Goal: Information Seeking & Learning: Learn about a topic

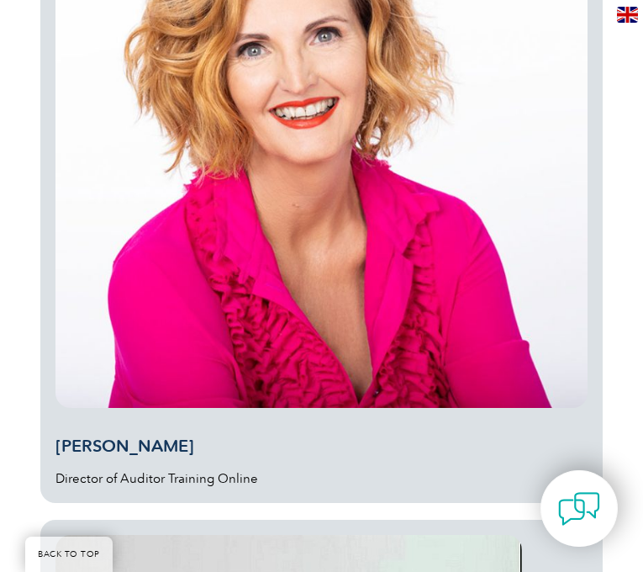
scroll to position [9658, 0]
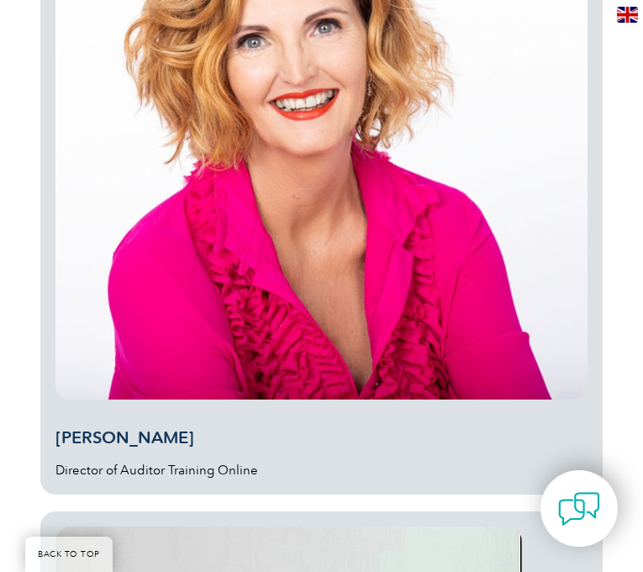
click at [204, 422] on div "Jackie Stapleton Director of Auditor Training Online" at bounding box center [321, 174] width 532 height 612
click at [231, 341] on img at bounding box center [321, 134] width 532 height 532
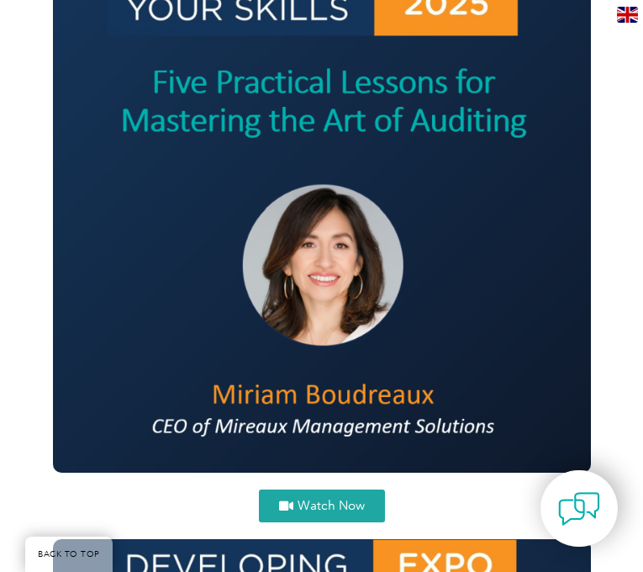
scroll to position [3606, 0]
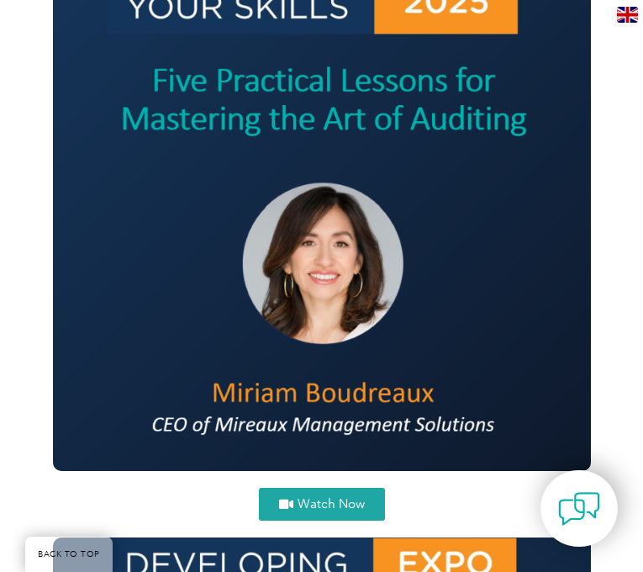
click at [318, 501] on span "Watch Now" at bounding box center [331, 504] width 67 height 13
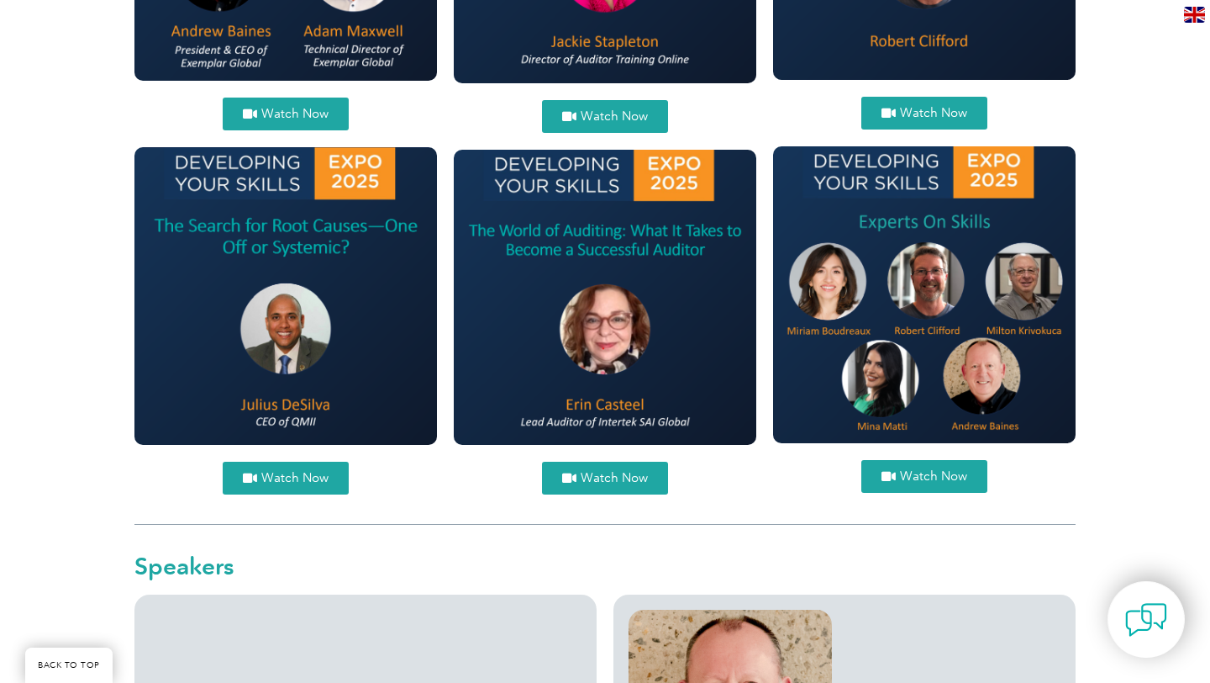
scroll to position [1568, 0]
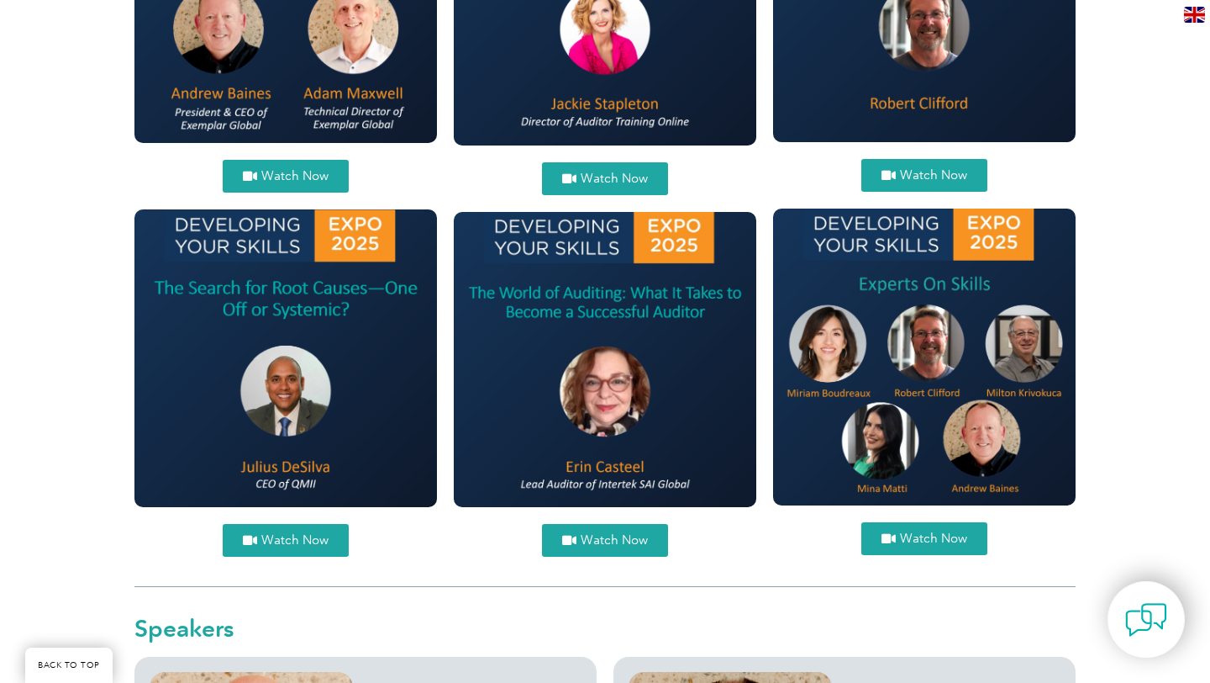
click at [633, 545] on span "Watch Now" at bounding box center [614, 540] width 67 height 13
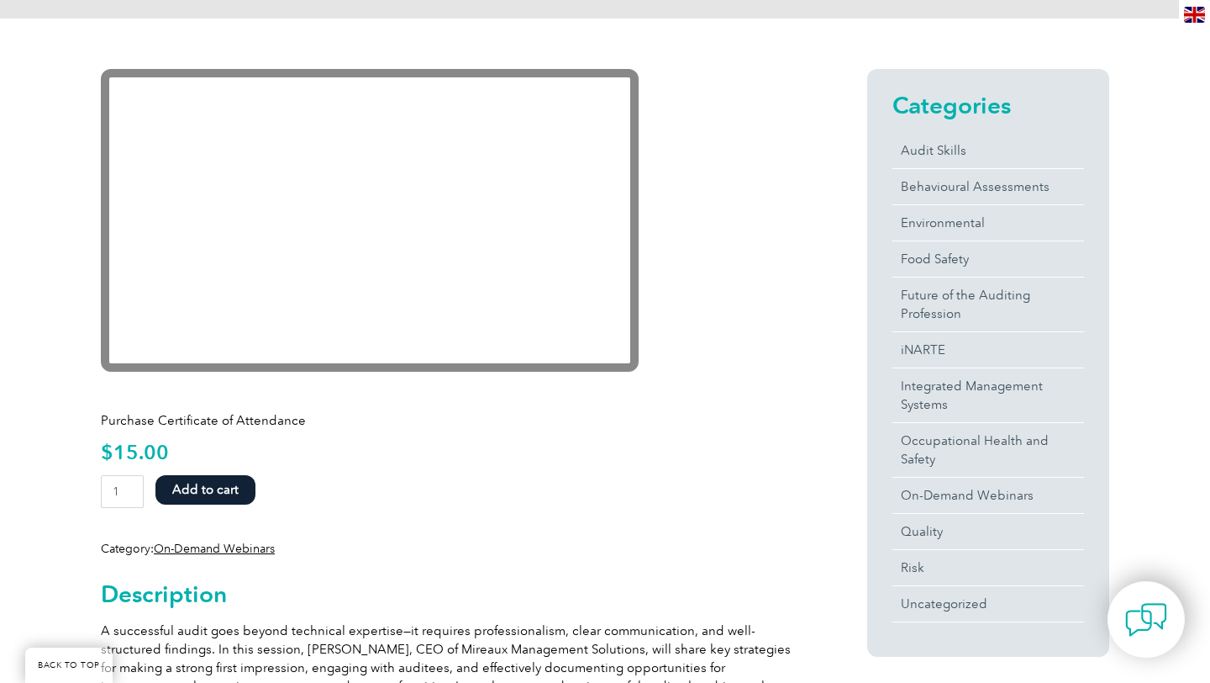
scroll to position [391, 0]
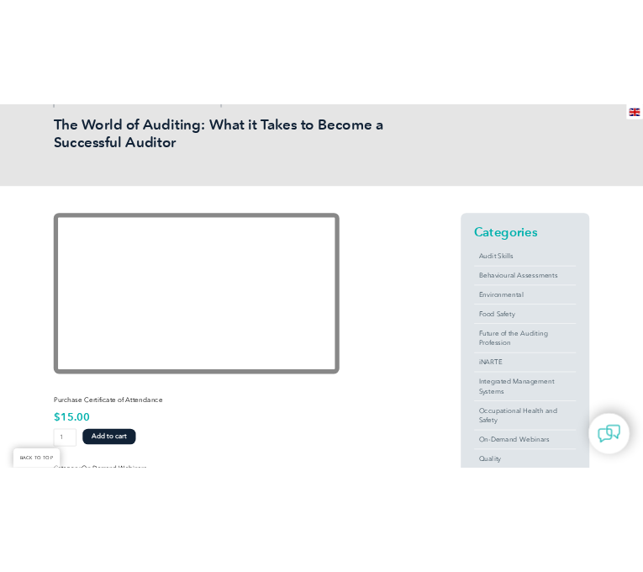
scroll to position [259, 0]
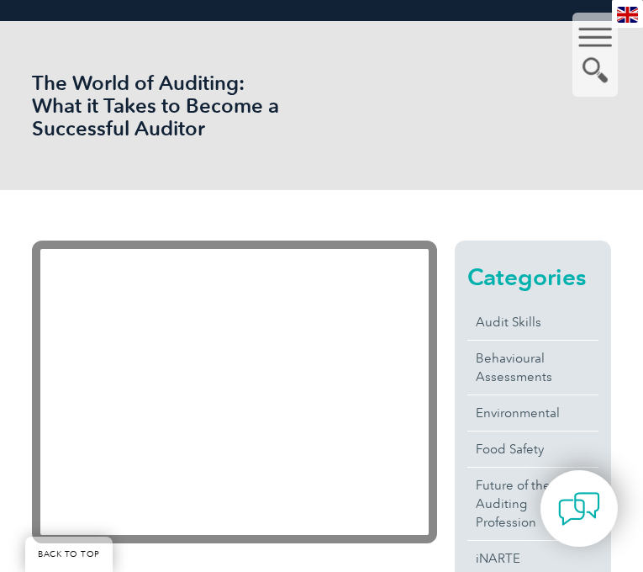
drag, startPoint x: 219, startPoint y: 125, endPoint x: 25, endPoint y: 76, distance: 200.2
click at [25, 76] on div "The World of Auditing: What it Takes to Become a Successful Auditor" at bounding box center [321, 105] width 643 height 169
click at [208, 136] on h1 "The World of Auditing: What it Takes to Become a Successful Auditor" at bounding box center [158, 105] width 252 height 68
drag, startPoint x: 208, startPoint y: 129, endPoint x: 30, endPoint y: 79, distance: 185.2
click at [30, 79] on div "The World of Auditing: What it Takes to Become a Successful Auditor" at bounding box center [321, 105] width 643 height 169
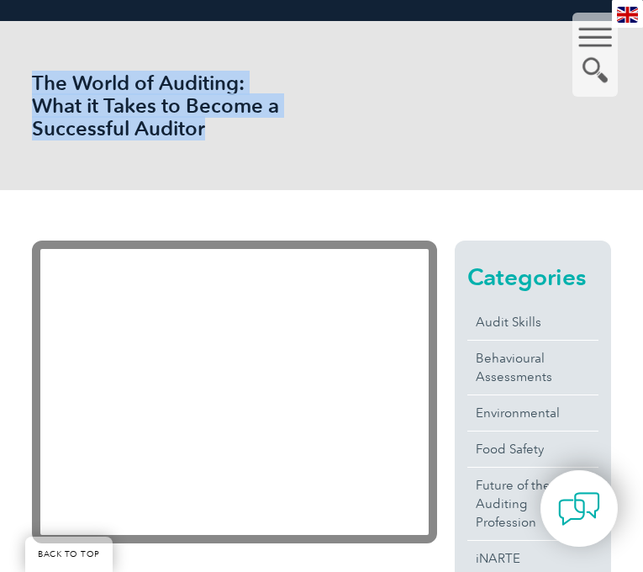
drag, startPoint x: 211, startPoint y: 129, endPoint x: 33, endPoint y: 86, distance: 183.3
click at [33, 86] on h1 "The World of Auditing: What it Takes to Become a Successful Auditor" at bounding box center [158, 105] width 252 height 68
copy h1 "The World of Auditing: What it Takes to Become a Successful Auditor"
